Goal: Information Seeking & Learning: Find specific fact

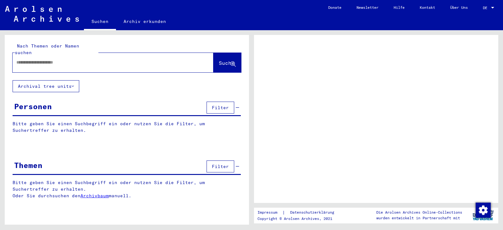
click at [113, 55] on div at bounding box center [106, 62] width 186 height 14
click at [82, 59] on input "text" at bounding box center [107, 62] width 182 height 7
paste input "**********"
type input "**********"
click at [224, 53] on button "Suche" at bounding box center [227, 62] width 28 height 19
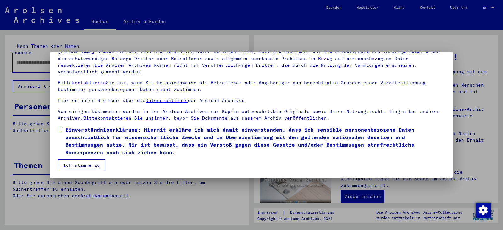
scroll to position [54, 0]
click at [145, 144] on span "Einverständniserklärung: Hiermit erkläre ich mich damit einverstanden, dass ich…" at bounding box center [255, 140] width 380 height 30
click at [99, 166] on button "Ich stimme zu" at bounding box center [81, 165] width 47 height 12
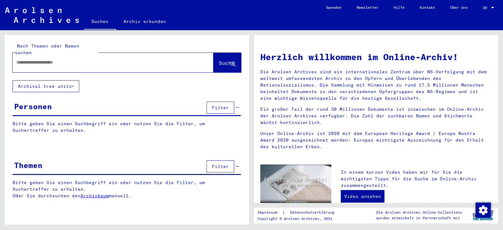
click at [66, 59] on input "text" at bounding box center [105, 62] width 178 height 7
paste input "**********"
type input "**********"
click at [232, 62] on icon at bounding box center [232, 64] width 5 height 5
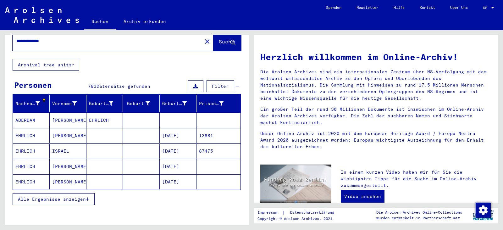
scroll to position [31, 0]
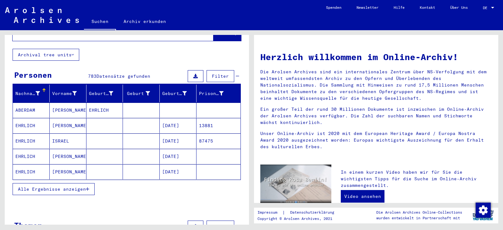
click at [70, 186] on span "Alle Ergebnisse anzeigen" at bounding box center [52, 189] width 68 height 6
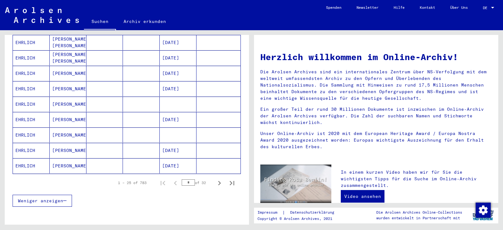
scroll to position [346, 0]
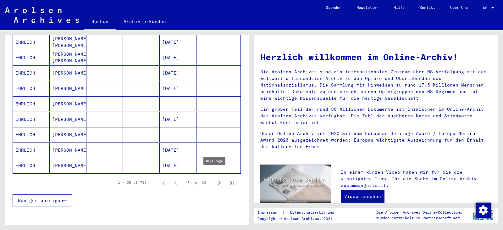
click at [217, 178] on icon "Next page" at bounding box center [219, 182] width 9 height 9
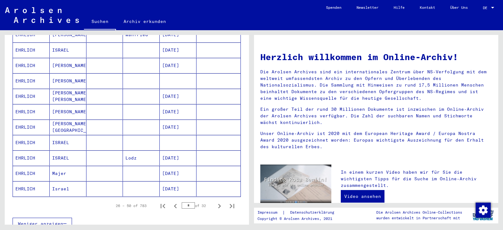
scroll to position [377, 0]
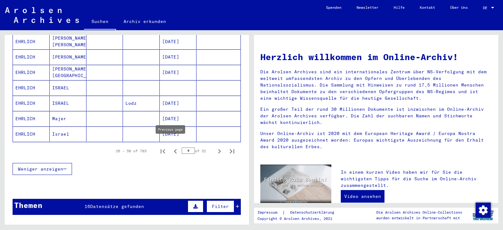
click at [174, 149] on icon "Previous page" at bounding box center [175, 151] width 3 height 4
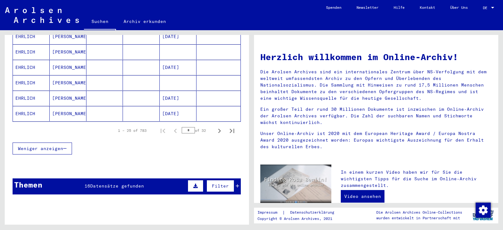
scroll to position [409, 0]
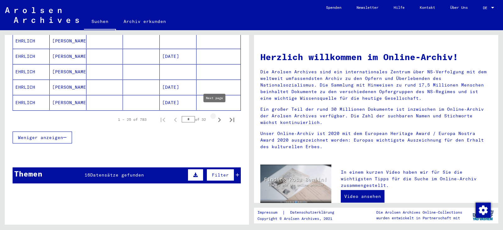
click at [217, 115] on icon "Next page" at bounding box center [219, 119] width 9 height 9
type input "*"
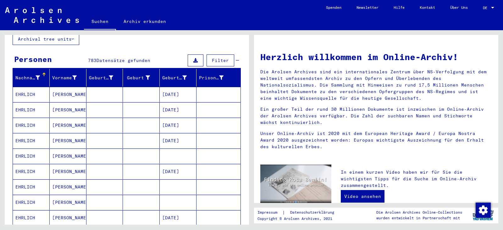
scroll to position [0, 0]
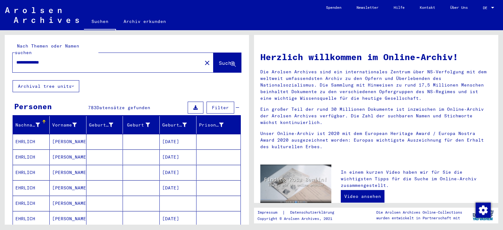
drag, startPoint x: 59, startPoint y: 51, endPoint x: 10, endPoint y: 55, distance: 48.9
click at [4, 55] on div "**********" at bounding box center [125, 127] width 251 height 194
drag, startPoint x: 77, startPoint y: 52, endPoint x: 0, endPoint y: 55, distance: 77.4
click at [0, 55] on div "**********" at bounding box center [125, 127] width 251 height 194
click at [32, 59] on input "**********" at bounding box center [105, 62] width 178 height 7
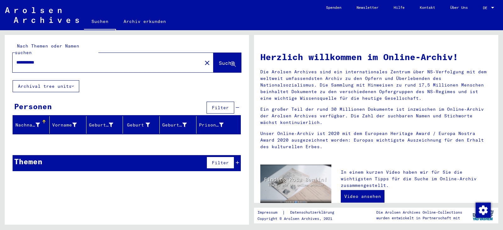
click at [52, 59] on input "**********" at bounding box center [105, 62] width 178 height 7
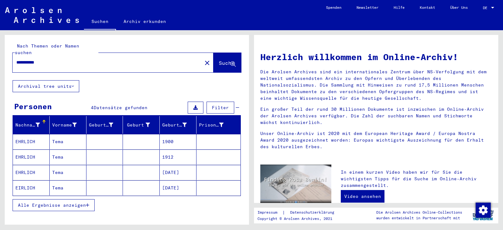
drag, startPoint x: 61, startPoint y: 58, endPoint x: 29, endPoint y: 56, distance: 31.8
click at [29, 59] on input "**********" at bounding box center [105, 62] width 178 height 7
type input "*"
drag, startPoint x: 58, startPoint y: 56, endPoint x: 66, endPoint y: 62, distance: 9.7
click at [58, 59] on input "**********" at bounding box center [105, 62] width 178 height 7
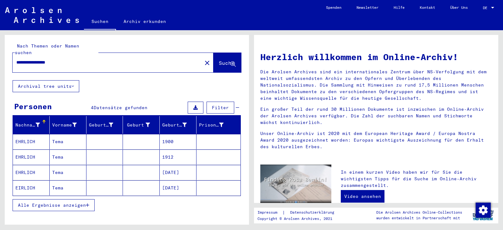
drag, startPoint x: 22, startPoint y: 57, endPoint x: 14, endPoint y: 57, distance: 8.2
click at [14, 57] on div "**********" at bounding box center [104, 62] width 182 height 14
click at [222, 53] on button "Suche" at bounding box center [227, 62] width 28 height 19
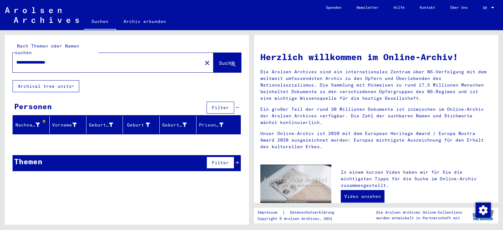
click at [40, 59] on input "**********" at bounding box center [105, 62] width 178 height 7
drag, startPoint x: 33, startPoint y: 56, endPoint x: 5, endPoint y: 56, distance: 27.7
click at [6, 56] on div "**********" at bounding box center [127, 57] width 244 height 45
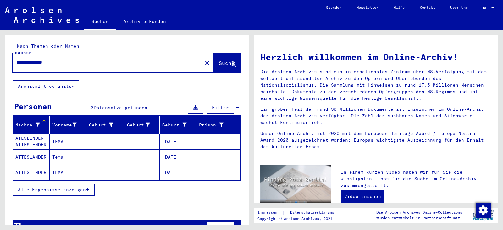
click at [167, 136] on mat-cell "[DATE]" at bounding box center [178, 141] width 37 height 15
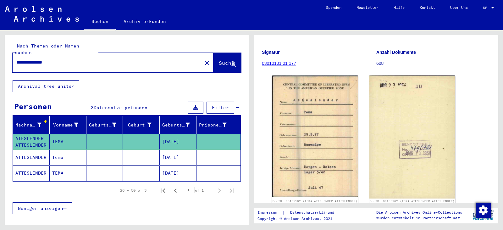
scroll to position [94, 0]
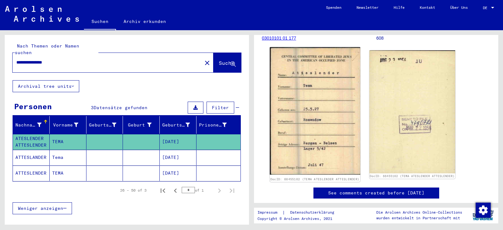
click at [333, 101] on img at bounding box center [315, 110] width 90 height 127
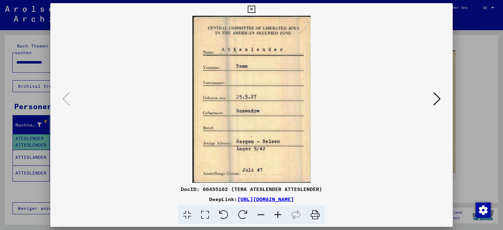
click at [433, 103] on button at bounding box center [436, 99] width 11 height 18
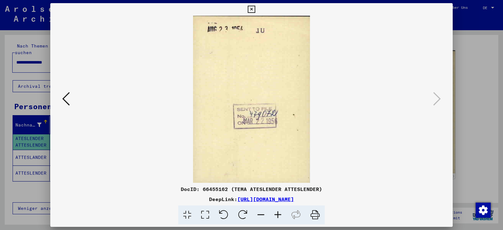
click at [249, 13] on icon at bounding box center [251, 10] width 7 height 8
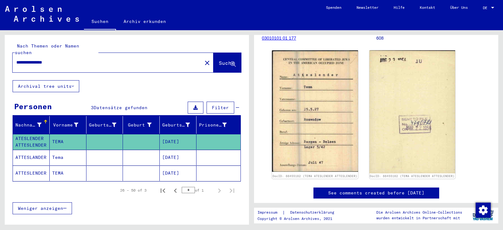
click at [186, 166] on mat-cell "[DATE]" at bounding box center [178, 172] width 37 height 15
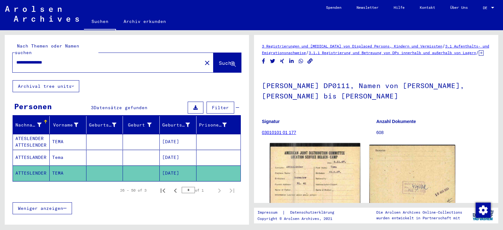
click at [340, 164] on img at bounding box center [315, 176] width 90 height 67
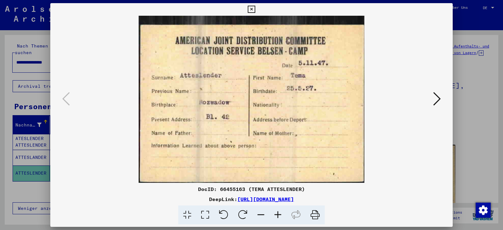
click at [433, 98] on button at bounding box center [436, 99] width 11 height 18
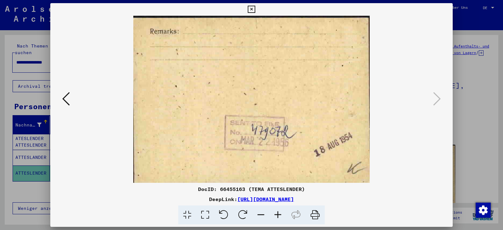
click at [487, 103] on div at bounding box center [251, 115] width 503 height 230
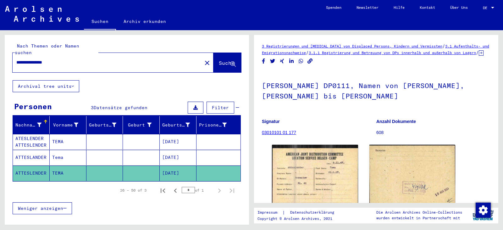
click at [81, 141] on mat-cell "TEMA" at bounding box center [68, 141] width 37 height 15
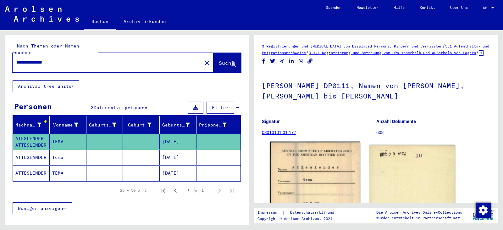
click at [327, 168] on img at bounding box center [315, 204] width 90 height 127
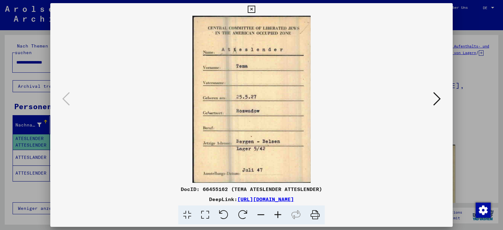
click at [435, 101] on icon at bounding box center [437, 98] width 8 height 15
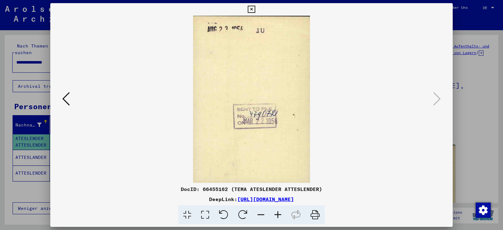
click at [69, 99] on icon at bounding box center [66, 98] width 8 height 15
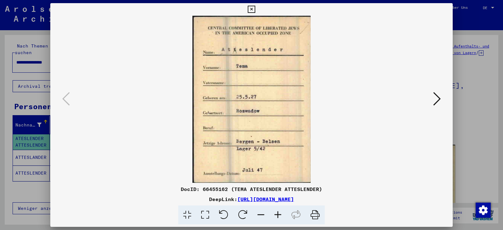
click at [251, 10] on icon at bounding box center [251, 10] width 7 height 8
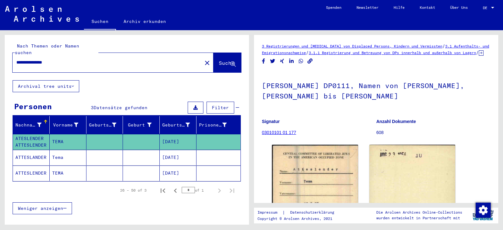
drag, startPoint x: 69, startPoint y: 54, endPoint x: 0, endPoint y: 56, distance: 69.5
click at [0, 56] on div "**********" at bounding box center [125, 127] width 251 height 194
type input "**********"
click at [219, 60] on span "Suche" at bounding box center [227, 63] width 16 height 6
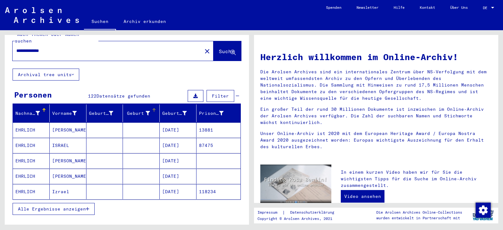
scroll to position [31, 0]
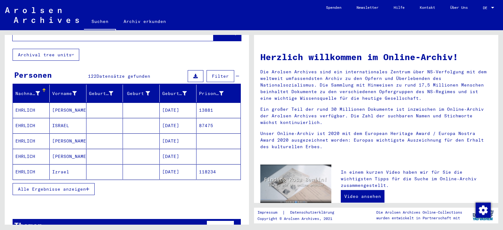
click at [85, 186] on span "Alle Ergebnisse anzeigen" at bounding box center [52, 189] width 68 height 6
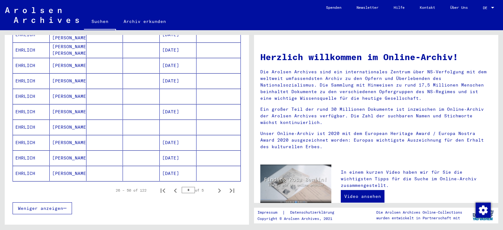
scroll to position [346, 0]
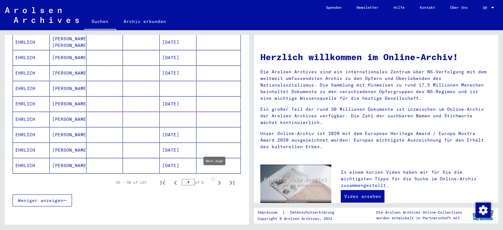
click at [215, 178] on icon "Next page" at bounding box center [219, 182] width 9 height 9
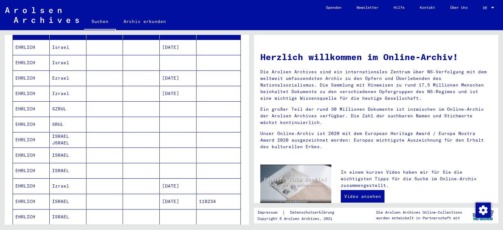
scroll to position [63, 0]
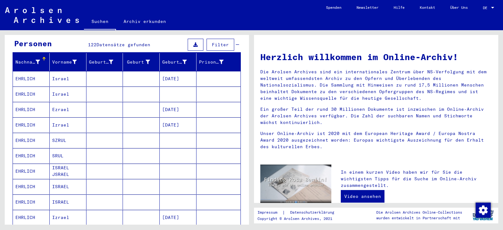
click at [167, 103] on mat-cell "[DATE]" at bounding box center [178, 109] width 37 height 15
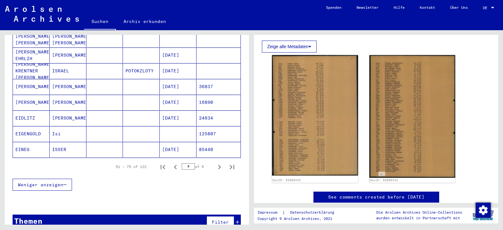
scroll to position [376, 0]
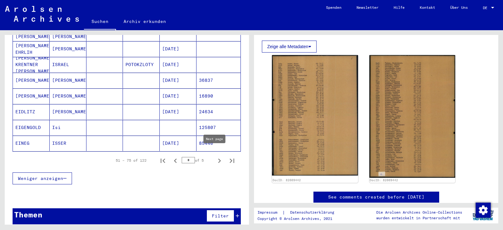
click at [218, 158] on icon "Next page" at bounding box center [219, 160] width 3 height 4
type input "*"
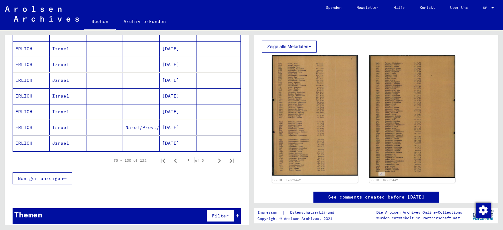
click at [174, 135] on mat-cell "[DATE]" at bounding box center [178, 142] width 37 height 15
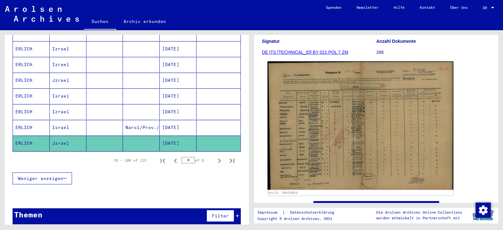
scroll to position [94, 0]
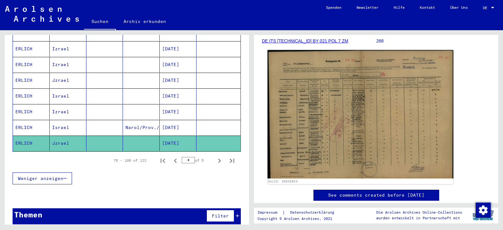
click at [340, 124] on img at bounding box center [361, 114] width 186 height 129
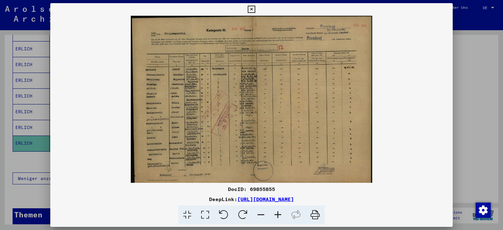
click at [488, 66] on div at bounding box center [251, 115] width 503 height 230
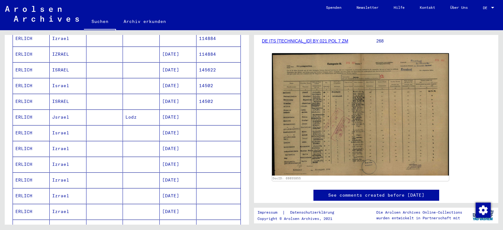
scroll to position [218, 0]
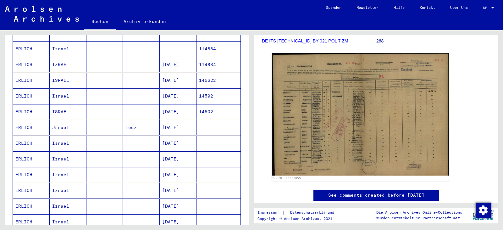
click at [177, 59] on mat-cell "[DATE]" at bounding box center [178, 64] width 37 height 15
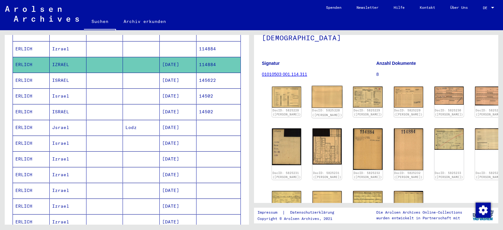
scroll to position [63, 0]
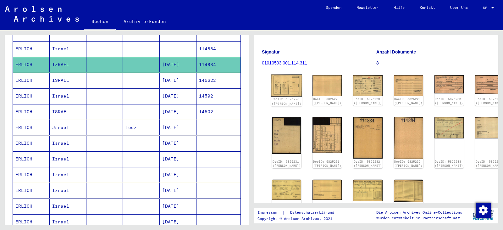
click at [284, 75] on img at bounding box center [286, 86] width 31 height 22
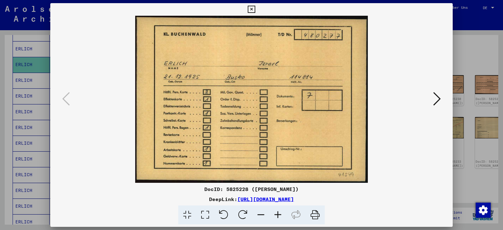
click at [434, 98] on icon at bounding box center [437, 98] width 8 height 15
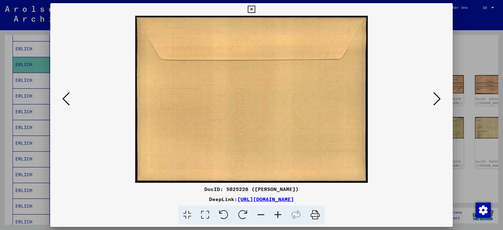
click at [434, 98] on icon at bounding box center [437, 98] width 8 height 15
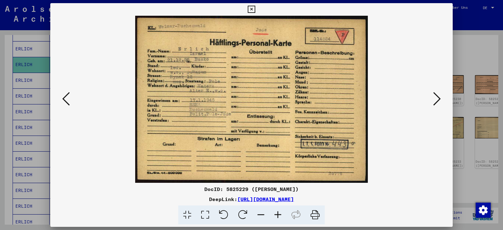
click at [433, 94] on button at bounding box center [436, 99] width 11 height 18
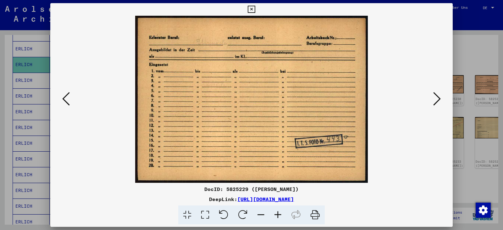
click at [433, 97] on icon at bounding box center [437, 98] width 8 height 15
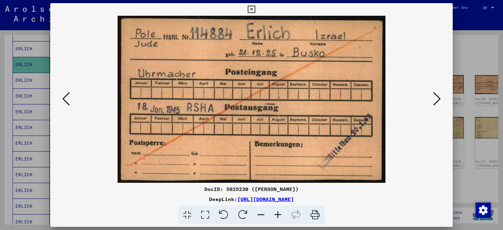
click at [433, 101] on button at bounding box center [436, 99] width 11 height 18
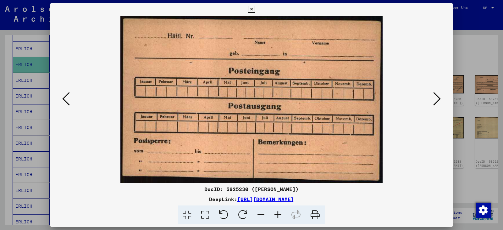
click at [434, 101] on icon at bounding box center [437, 98] width 8 height 15
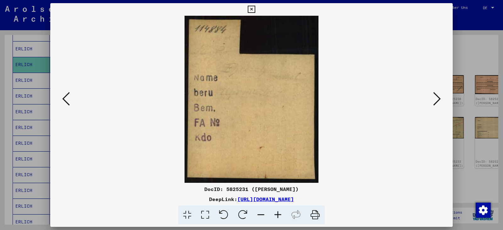
click at [434, 101] on icon at bounding box center [437, 98] width 8 height 15
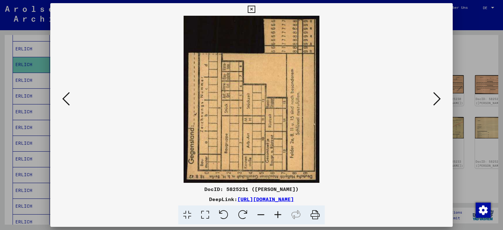
click at [434, 101] on icon at bounding box center [437, 98] width 8 height 15
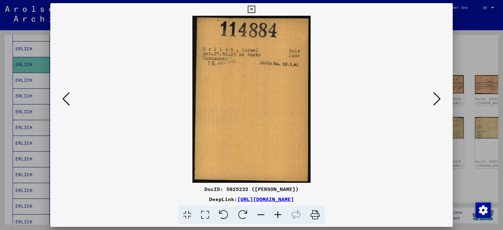
click at [436, 102] on icon at bounding box center [437, 98] width 8 height 15
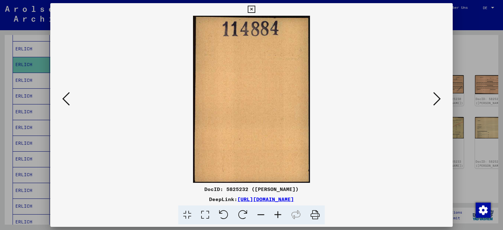
click at [436, 102] on icon at bounding box center [437, 98] width 8 height 15
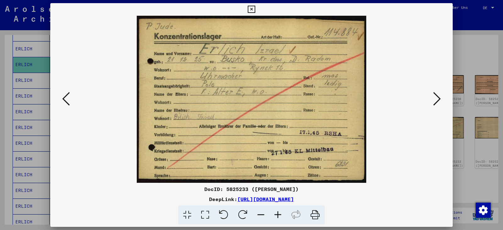
click at [437, 102] on icon at bounding box center [437, 98] width 8 height 15
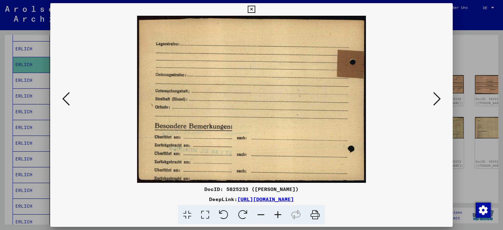
click at [437, 102] on icon at bounding box center [437, 98] width 8 height 15
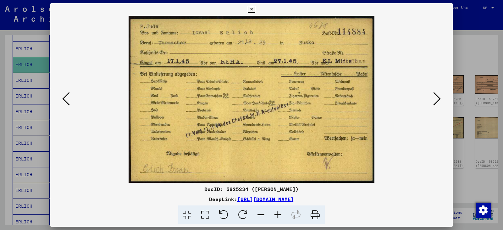
click at [438, 103] on icon at bounding box center [437, 98] width 8 height 15
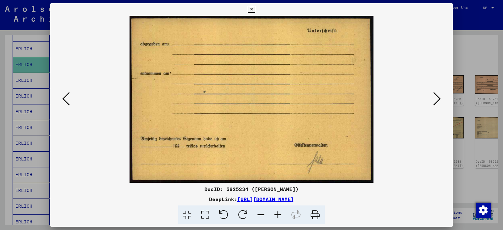
click at [438, 103] on icon at bounding box center [437, 98] width 8 height 15
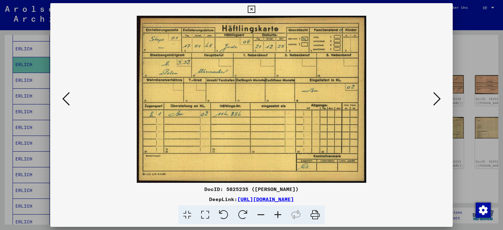
click at [438, 98] on icon at bounding box center [437, 98] width 8 height 15
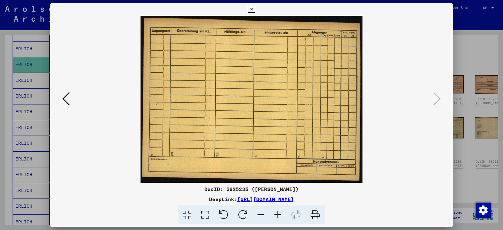
click at [469, 54] on div at bounding box center [251, 115] width 503 height 230
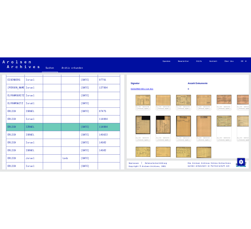
scroll to position [156, 0]
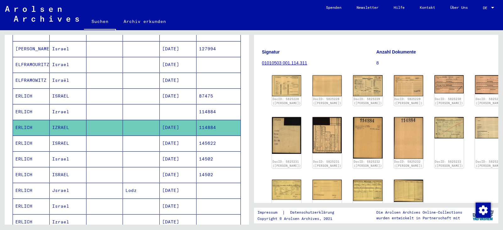
drag, startPoint x: 75, startPoint y: 122, endPoint x: 8, endPoint y: 121, distance: 66.6
click at [8, 121] on div "Nachname Vorname Geburtsname Geburt‏ Geburtsdatum Prisoner # [PERSON_NAME] IZRA…" at bounding box center [127, 186] width 244 height 452
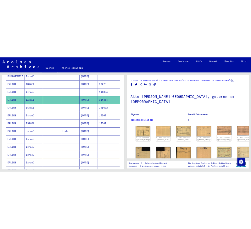
scroll to position [231, 0]
